Goal: Find specific page/section: Find specific page/section

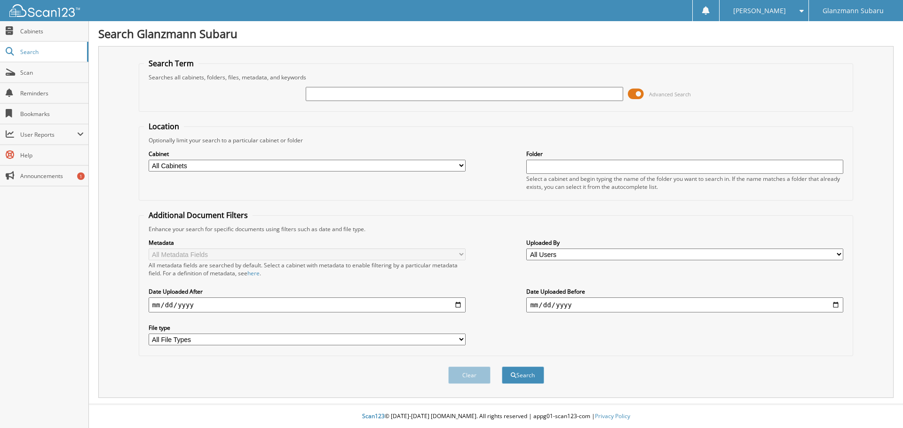
click at [638, 96] on span at bounding box center [636, 94] width 16 height 14
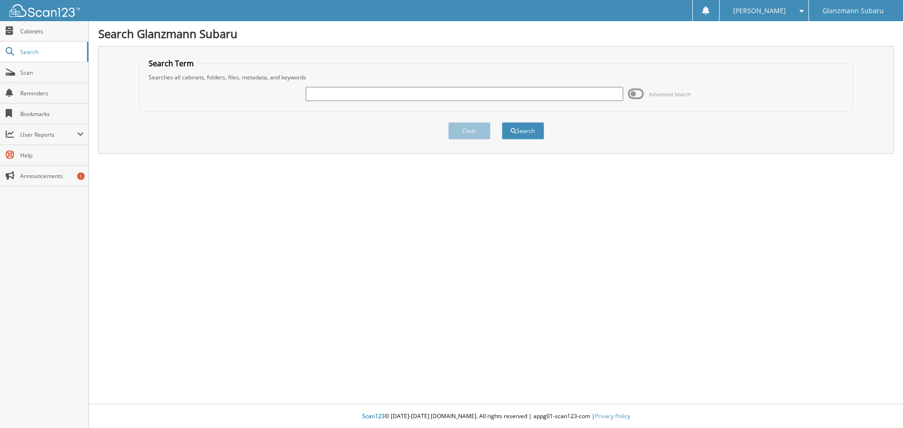
click at [420, 98] on input "text" at bounding box center [464, 94] width 317 height 14
type input "[PERSON_NAME]"
click at [521, 136] on button "Search" at bounding box center [523, 130] width 42 height 17
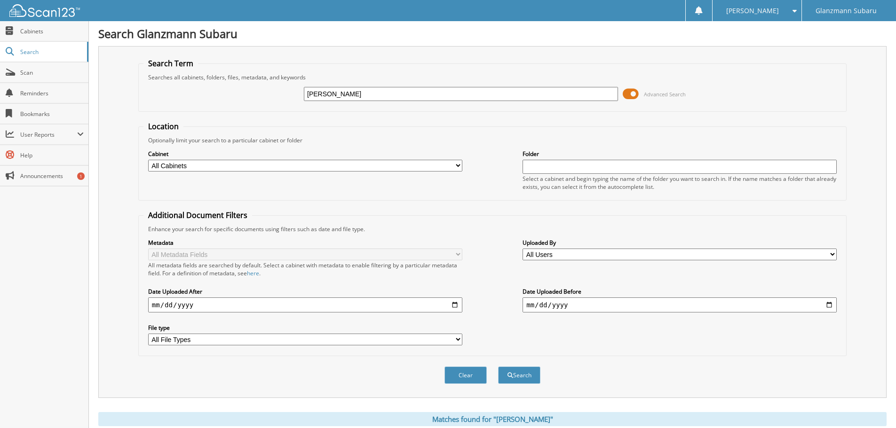
click at [633, 95] on span at bounding box center [631, 94] width 16 height 14
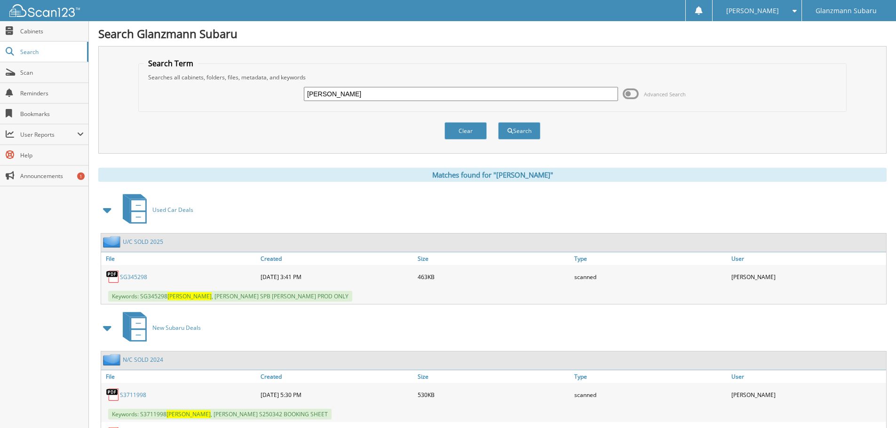
click at [134, 278] on link "SG345298" at bounding box center [133, 277] width 27 height 8
